Goal: Task Accomplishment & Management: Use online tool/utility

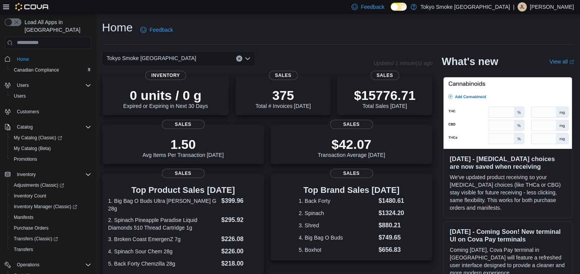
scroll to position [91, 0]
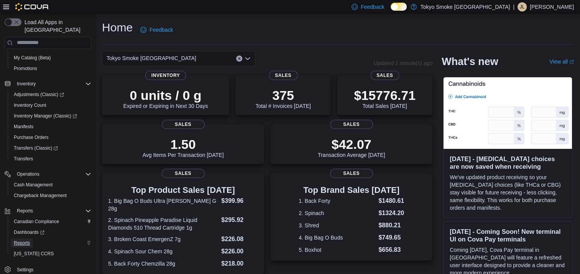
drag, startPoint x: 26, startPoint y: 237, endPoint x: 39, endPoint y: 237, distance: 13.0
click at [26, 240] on span "Reports" at bounding box center [22, 243] width 16 height 6
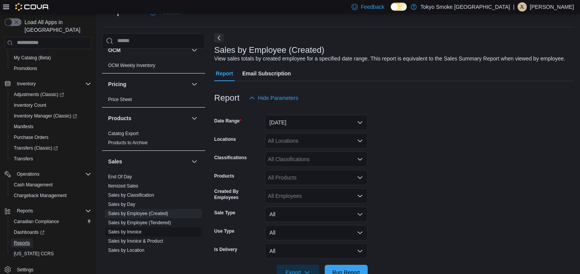
scroll to position [575, 0]
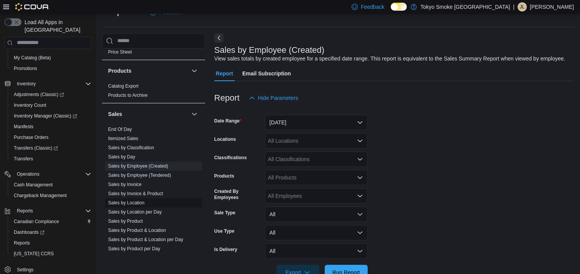
click at [138, 201] on link "Sales by Location" at bounding box center [126, 203] width 36 height 5
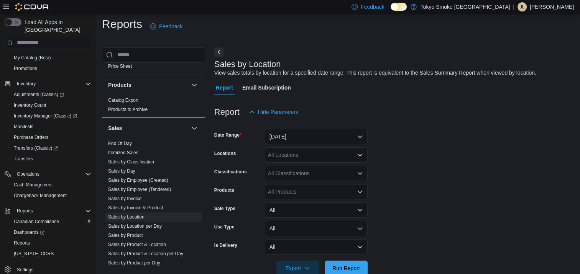
scroll to position [18, 0]
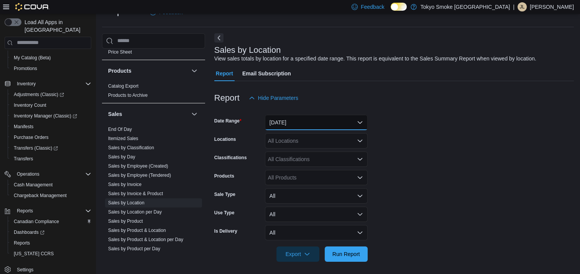
click at [297, 121] on button "[DATE]" at bounding box center [316, 122] width 103 height 15
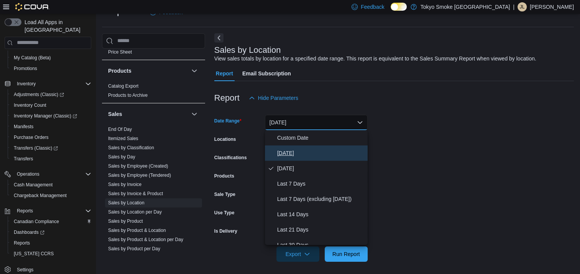
click at [286, 152] on span "[DATE]" at bounding box center [320, 153] width 87 height 9
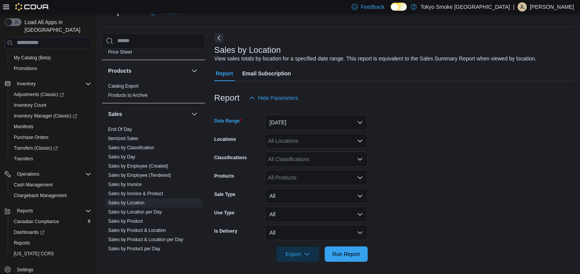
click at [282, 140] on div "All Locations" at bounding box center [316, 140] width 103 height 15
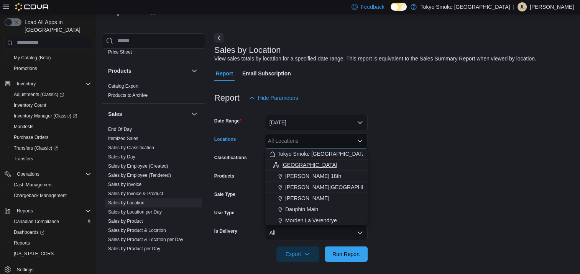
click at [293, 164] on span "[GEOGRAPHIC_DATA]" at bounding box center [309, 165] width 56 height 8
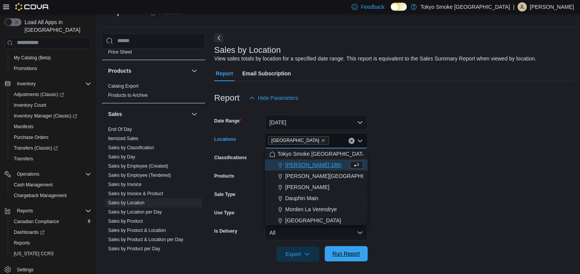
click at [351, 253] on span "Run Report" at bounding box center [346, 254] width 28 height 8
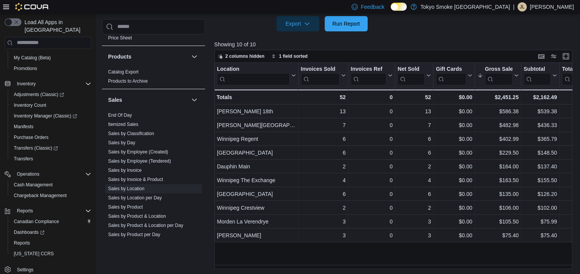
scroll to position [249, 0]
